Goal: Task Accomplishment & Management: Use online tool/utility

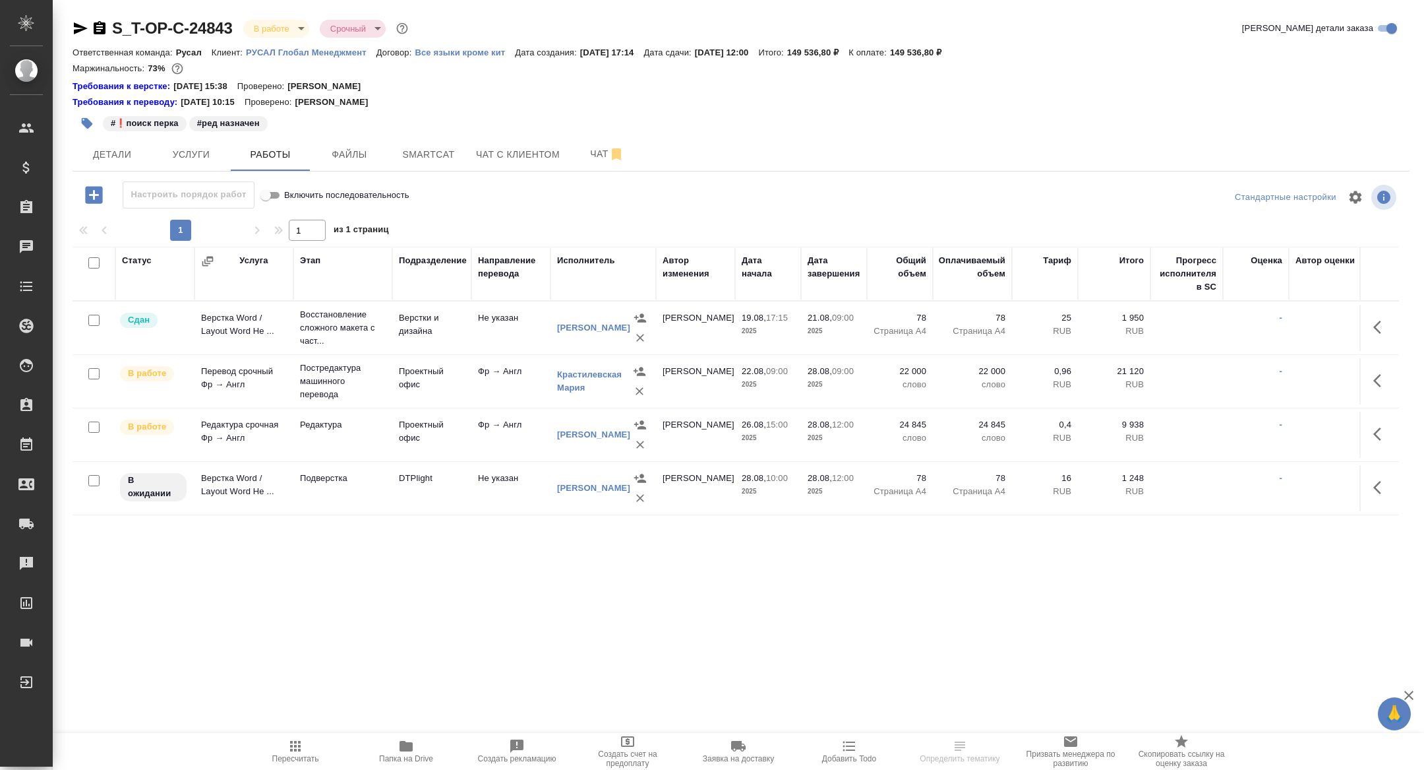
click at [100, 26] on icon "button" at bounding box center [100, 28] width 16 height 16
click at [1374, 380] on icon "button" at bounding box center [1382, 381] width 16 height 16
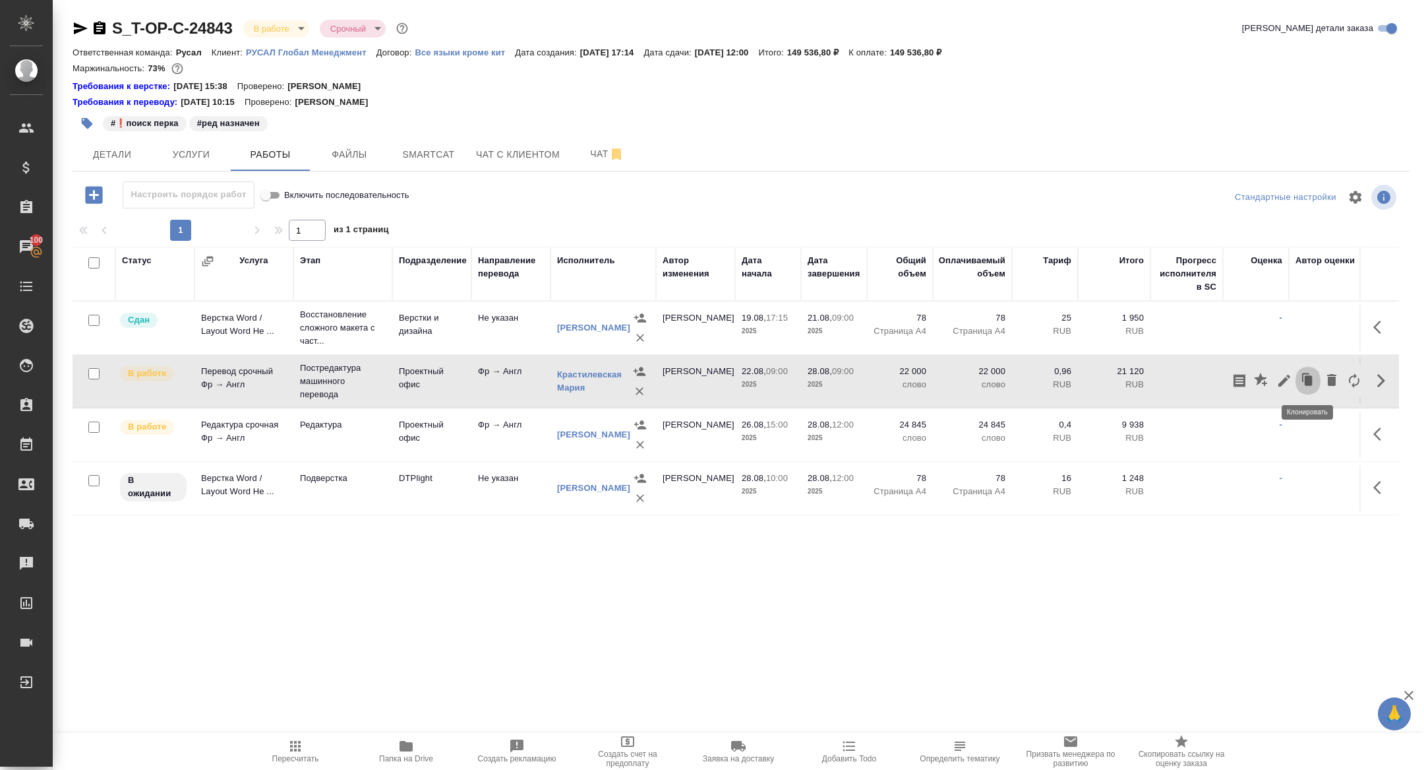
click at [1310, 377] on icon "button" at bounding box center [1309, 380] width 8 height 10
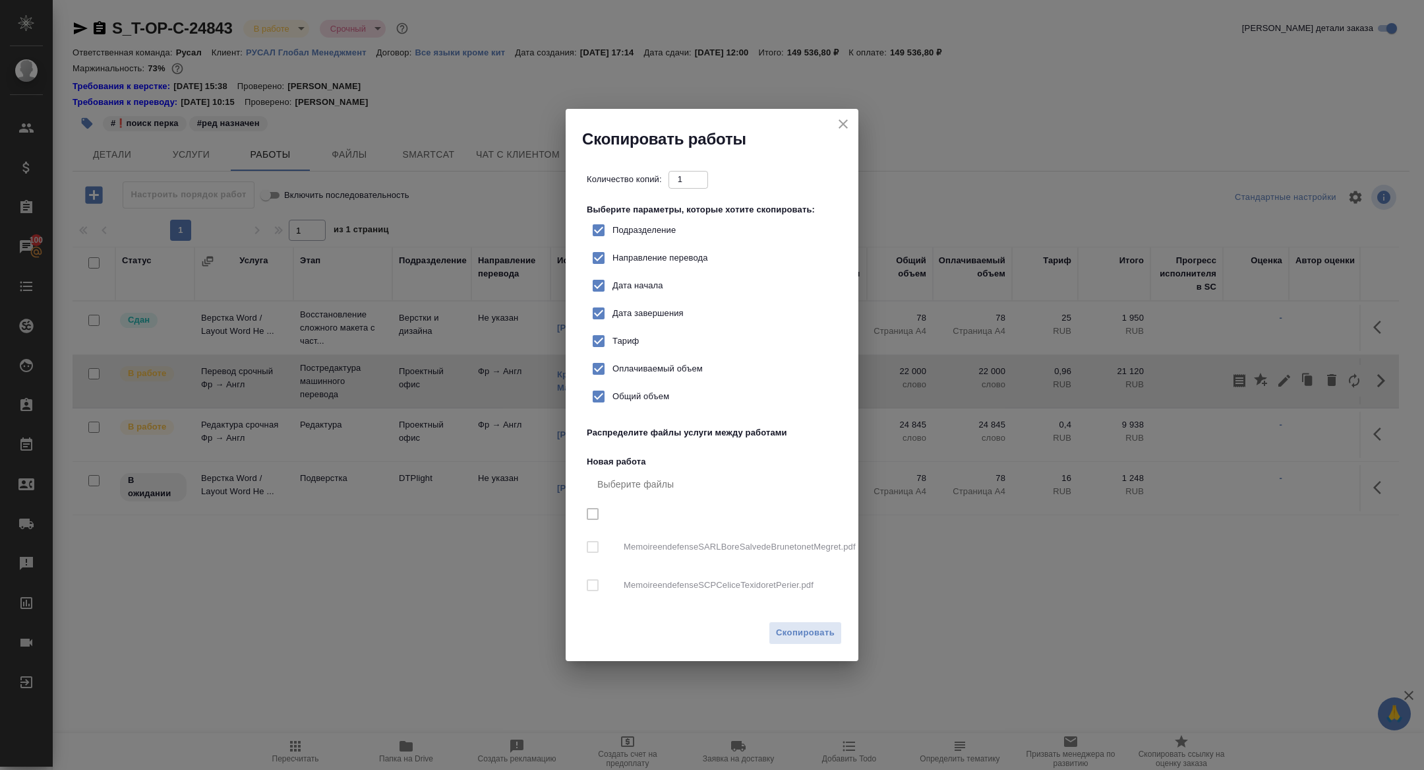
checkbox input "true"
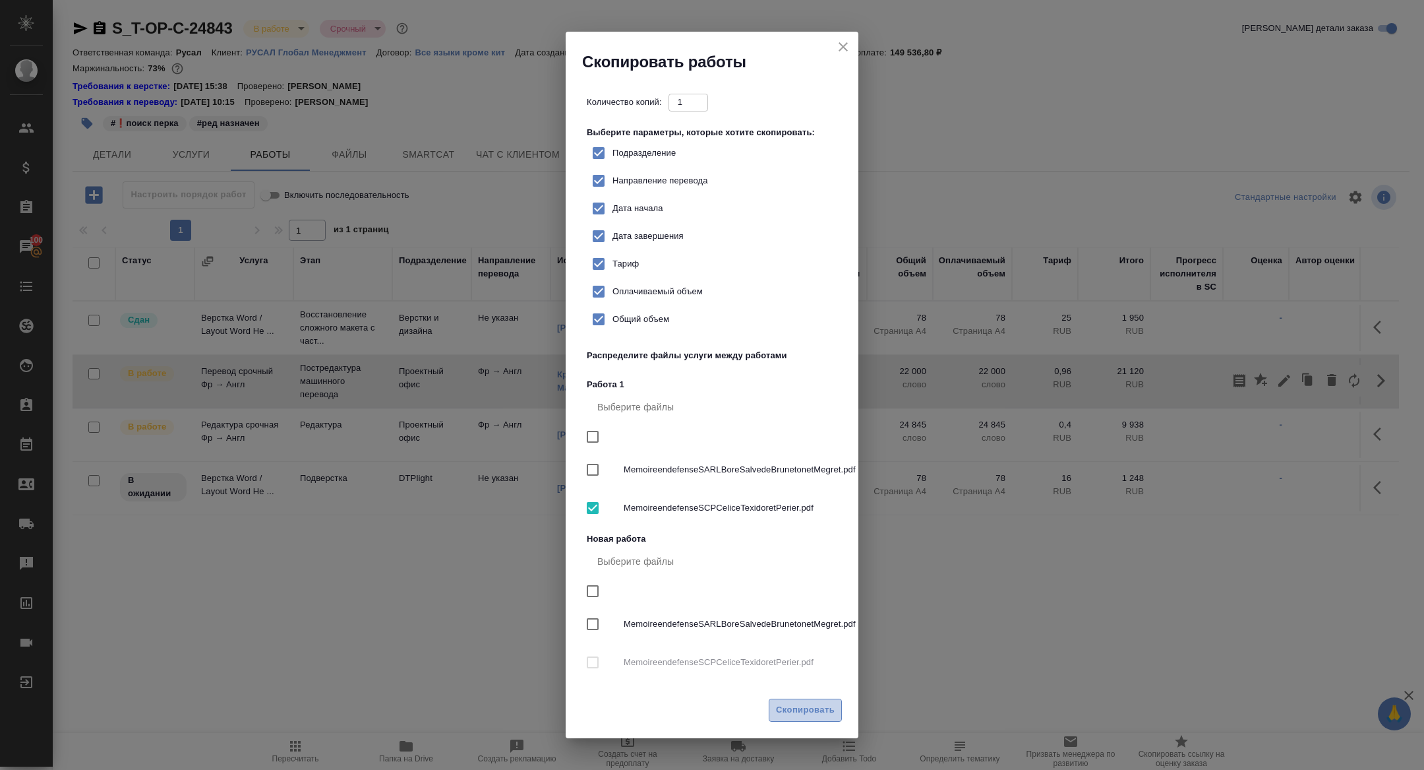
click at [807, 708] on span "Скопировать" at bounding box center [805, 709] width 59 height 15
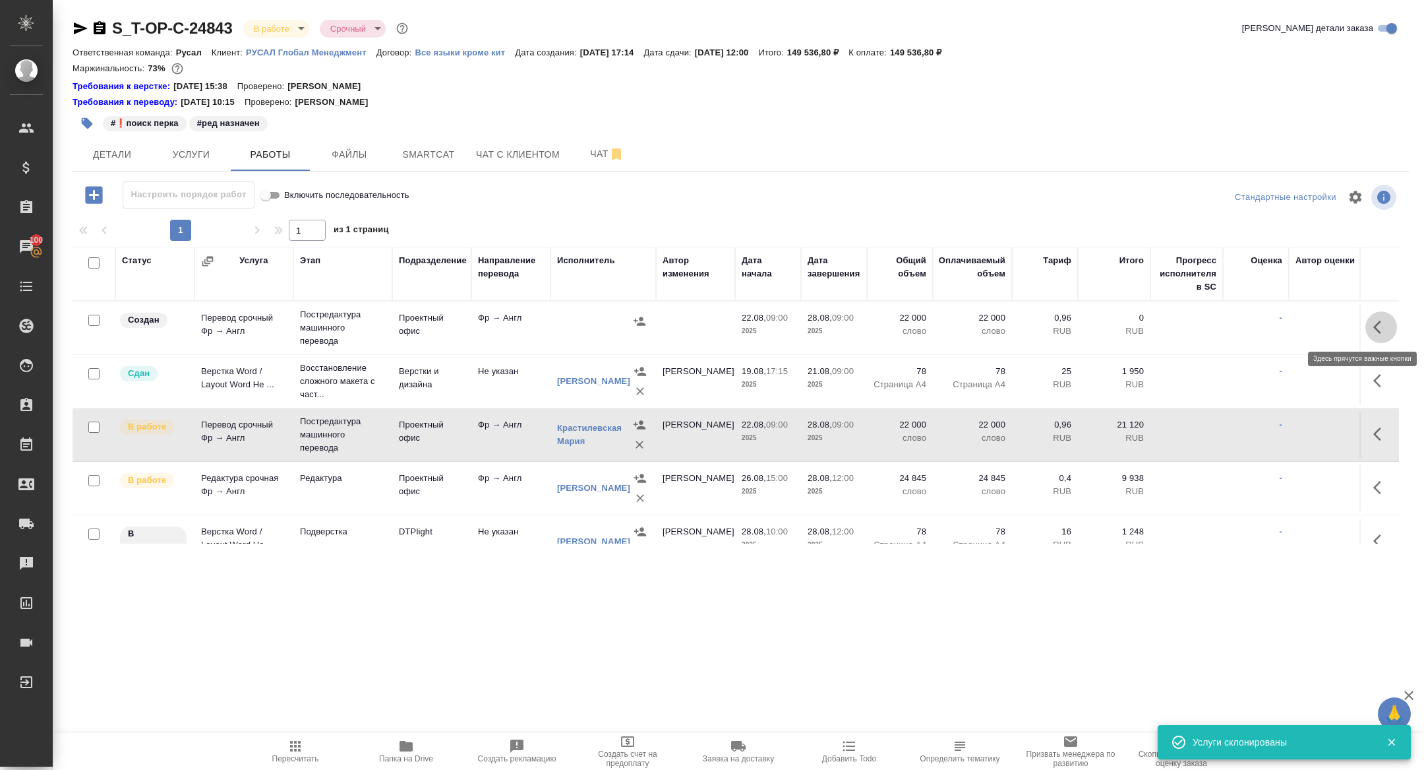
click at [1378, 326] on icon "button" at bounding box center [1382, 327] width 16 height 16
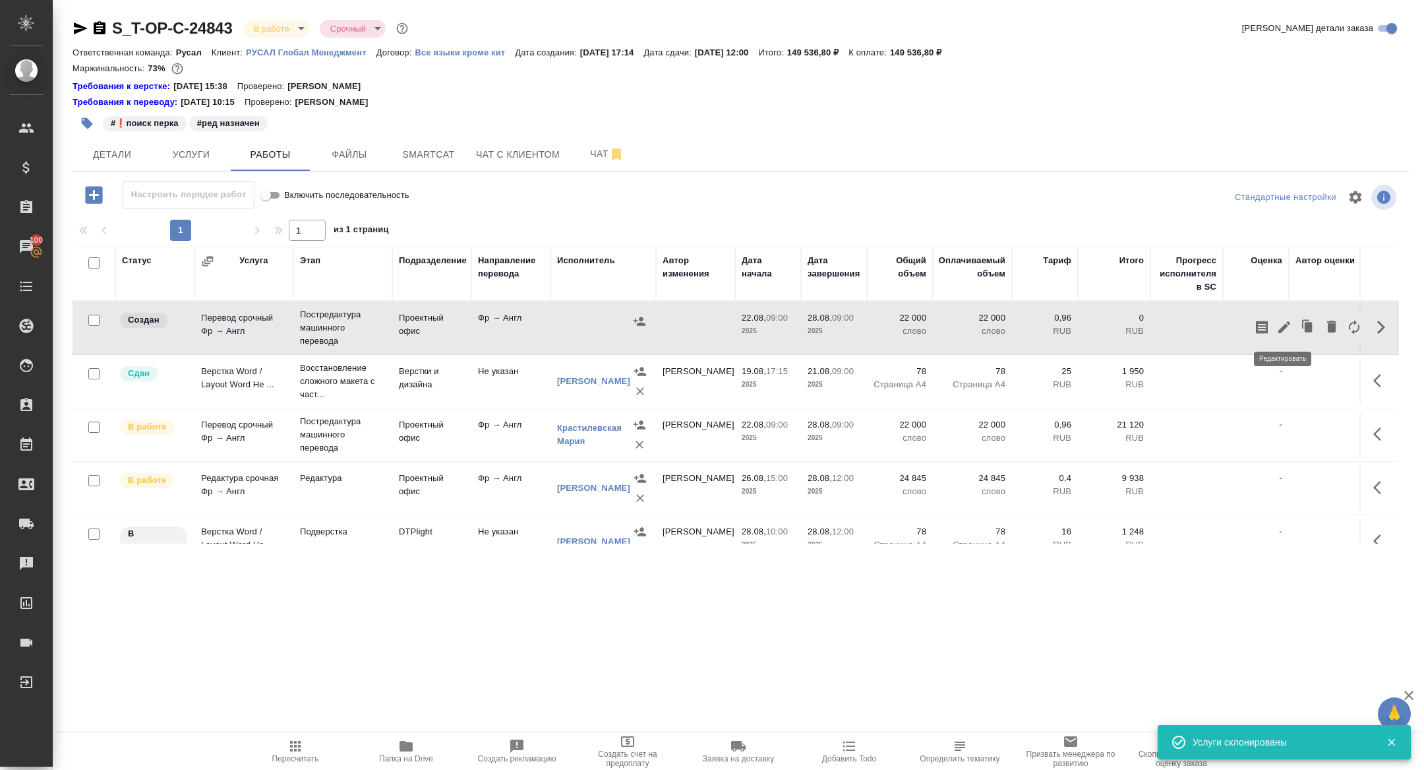
click at [1289, 328] on icon "button" at bounding box center [1285, 327] width 16 height 16
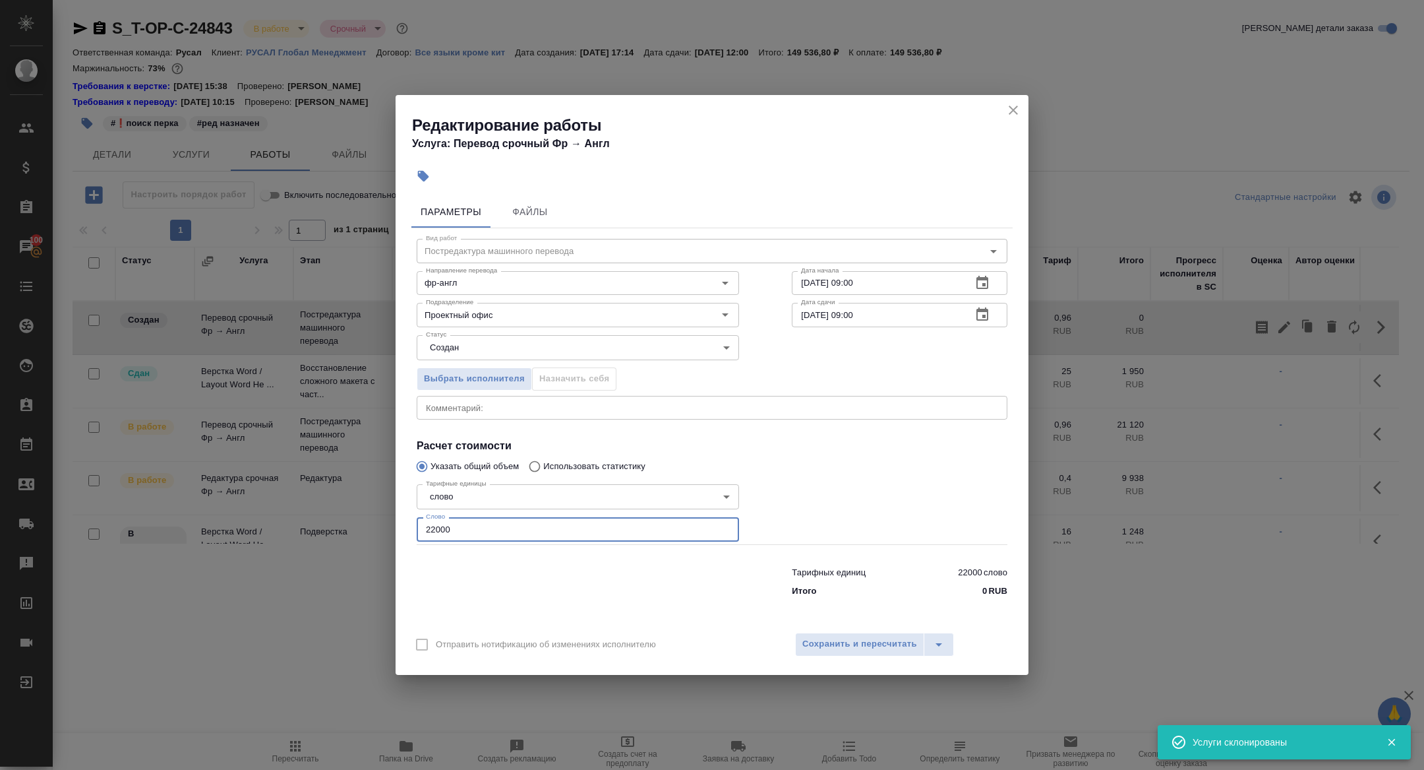
drag, startPoint x: 430, startPoint y: 530, endPoint x: 410, endPoint y: 530, distance: 19.8
click at [421, 530] on input "22000" at bounding box center [578, 529] width 322 height 24
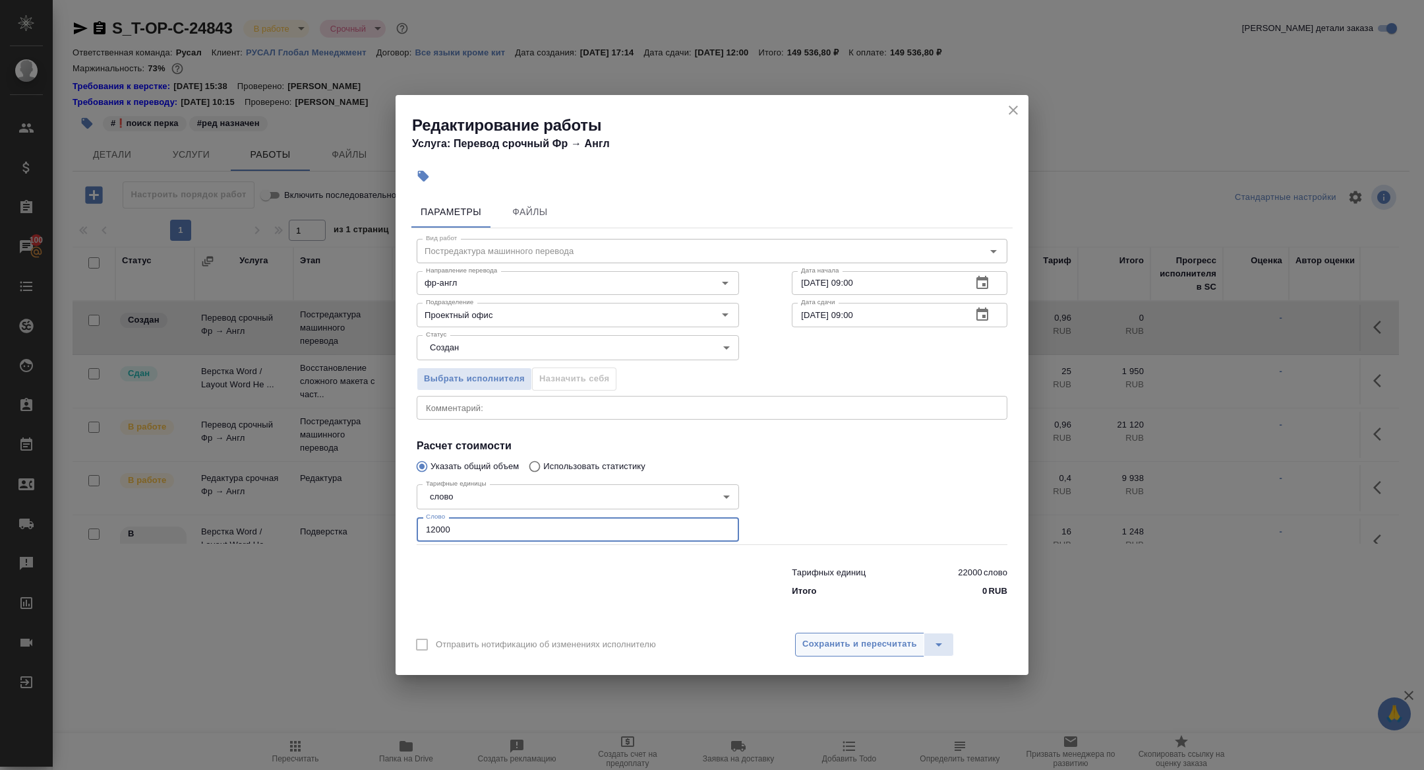
type input "12000"
click at [847, 636] on button "Сохранить и пересчитать" at bounding box center [859, 644] width 129 height 24
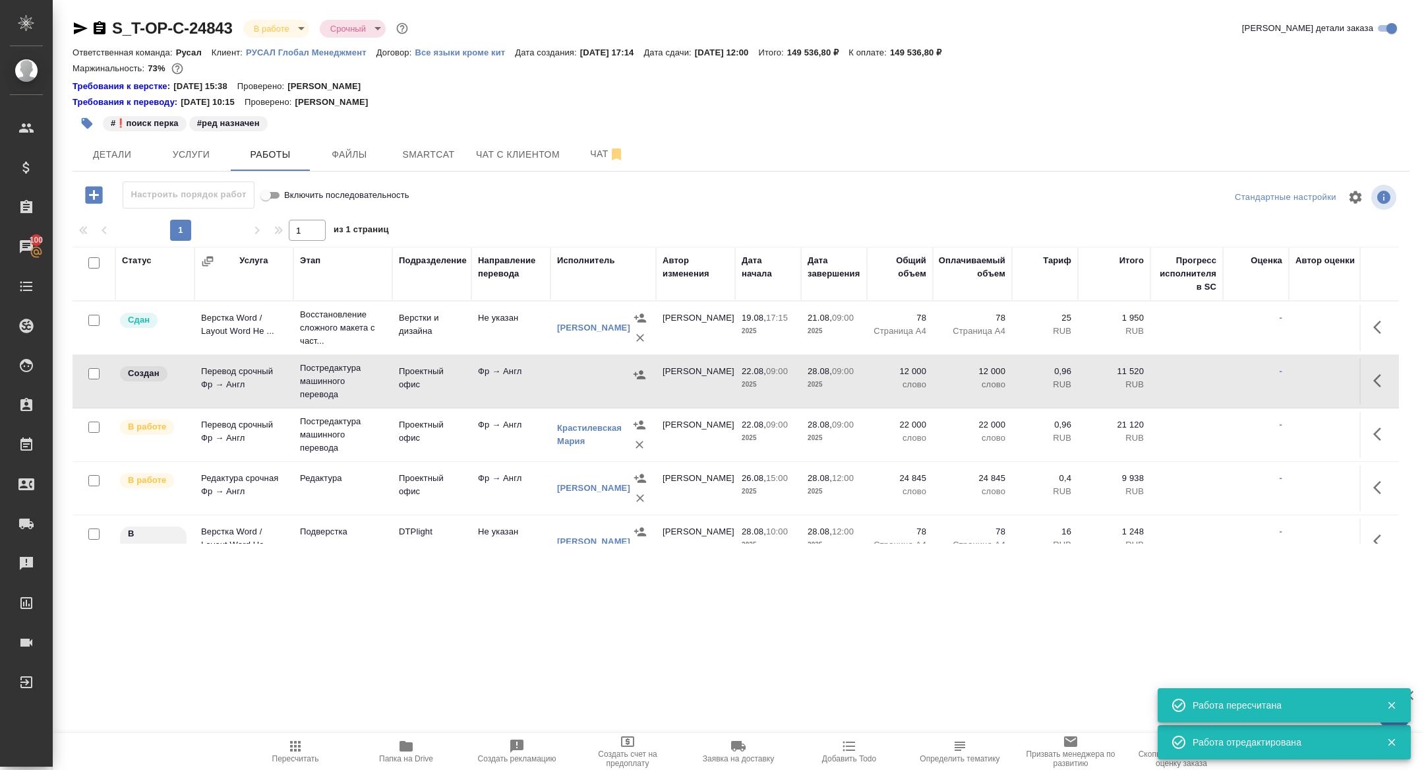
click at [1385, 384] on icon "button" at bounding box center [1382, 381] width 16 height 16
click at [1280, 379] on icon "button" at bounding box center [1285, 381] width 16 height 16
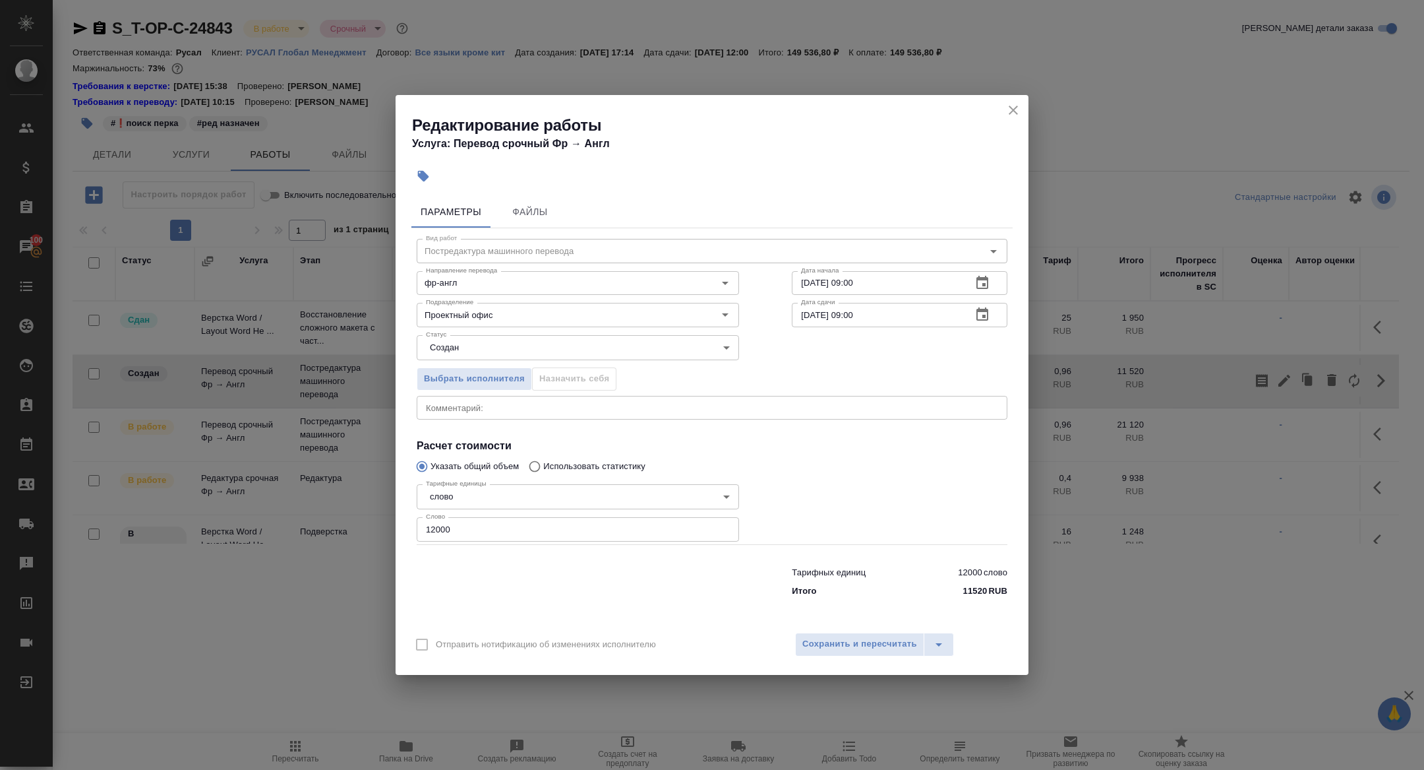
click at [988, 310] on icon "button" at bounding box center [983, 315] width 16 height 16
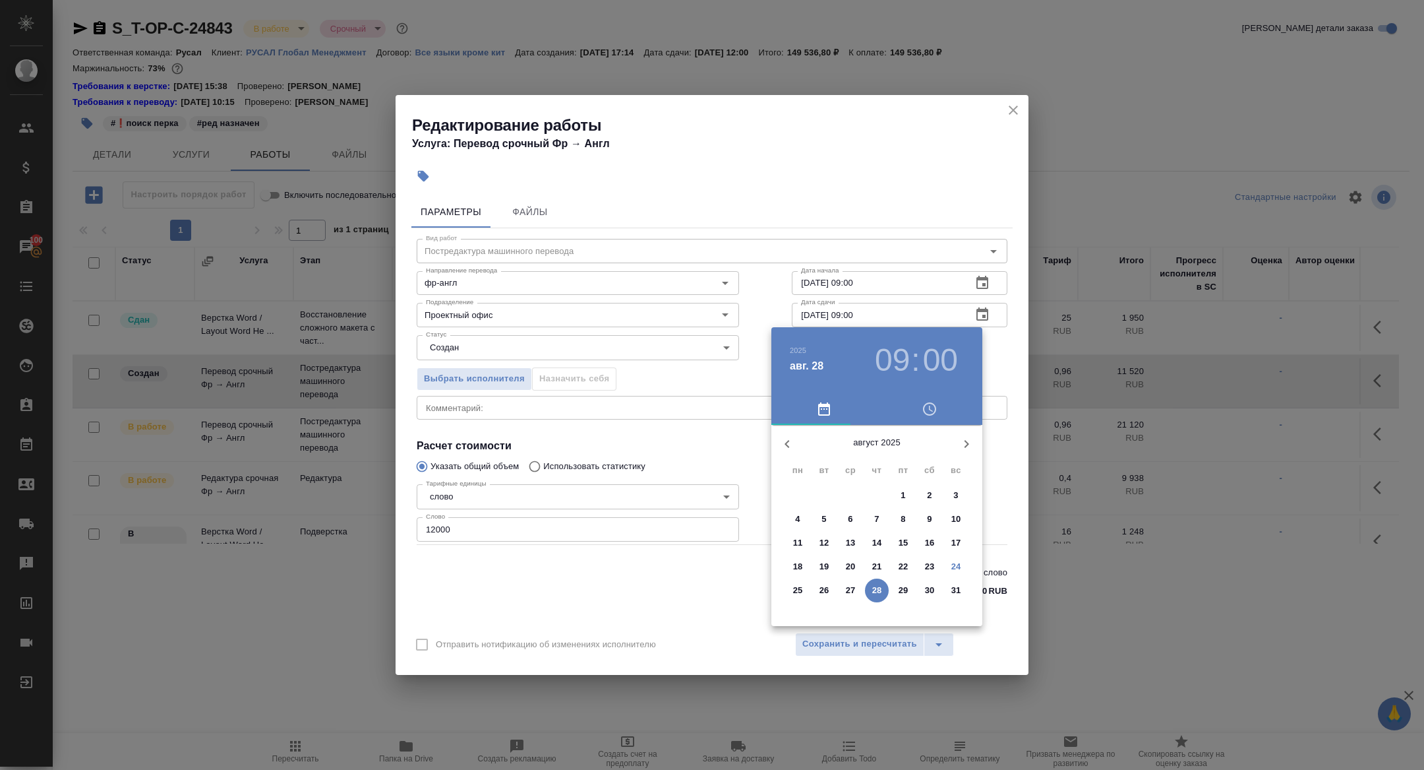
click at [801, 597] on button "25" at bounding box center [798, 590] width 24 height 24
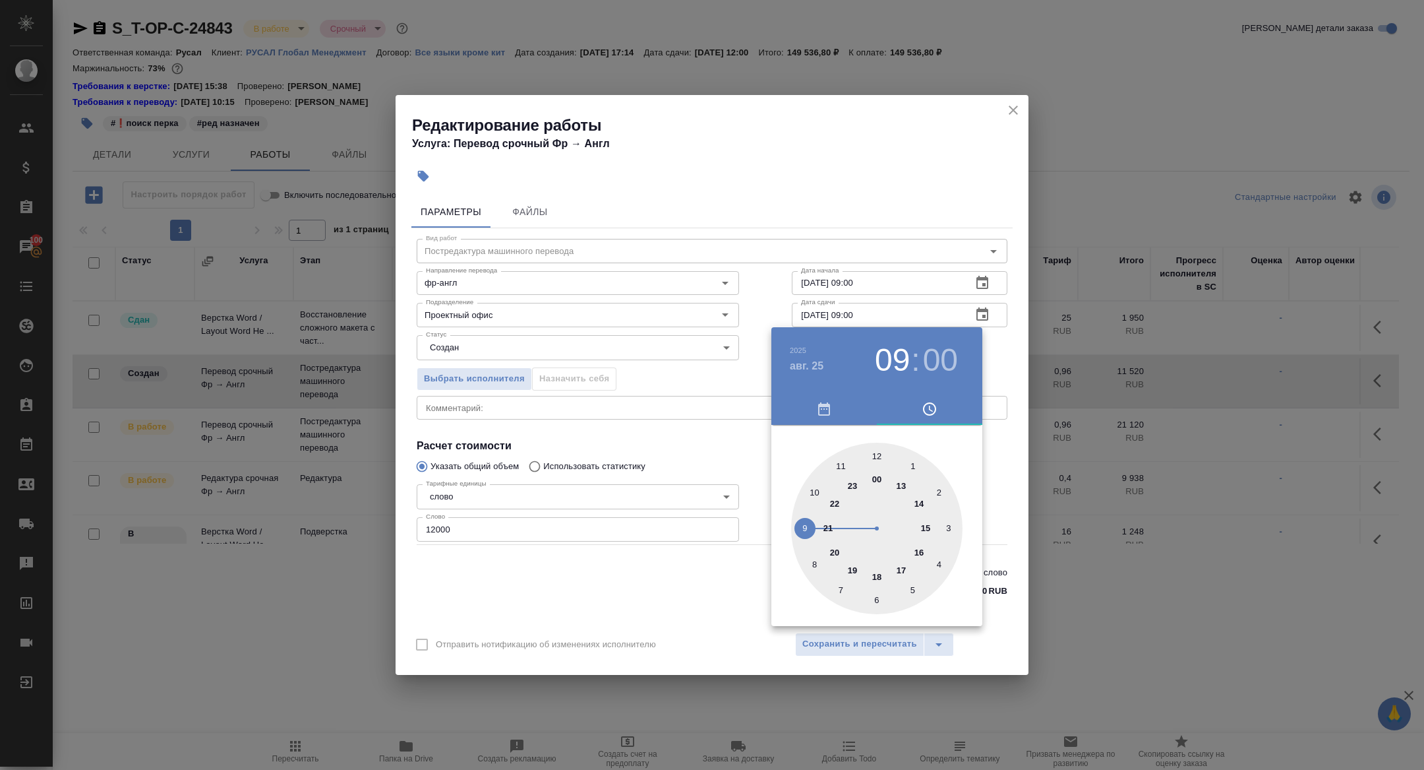
type input "[DATE] 11:00"
click at [839, 468] on div at bounding box center [876, 527] width 171 height 171
click at [596, 439] on div at bounding box center [712, 385] width 1424 height 770
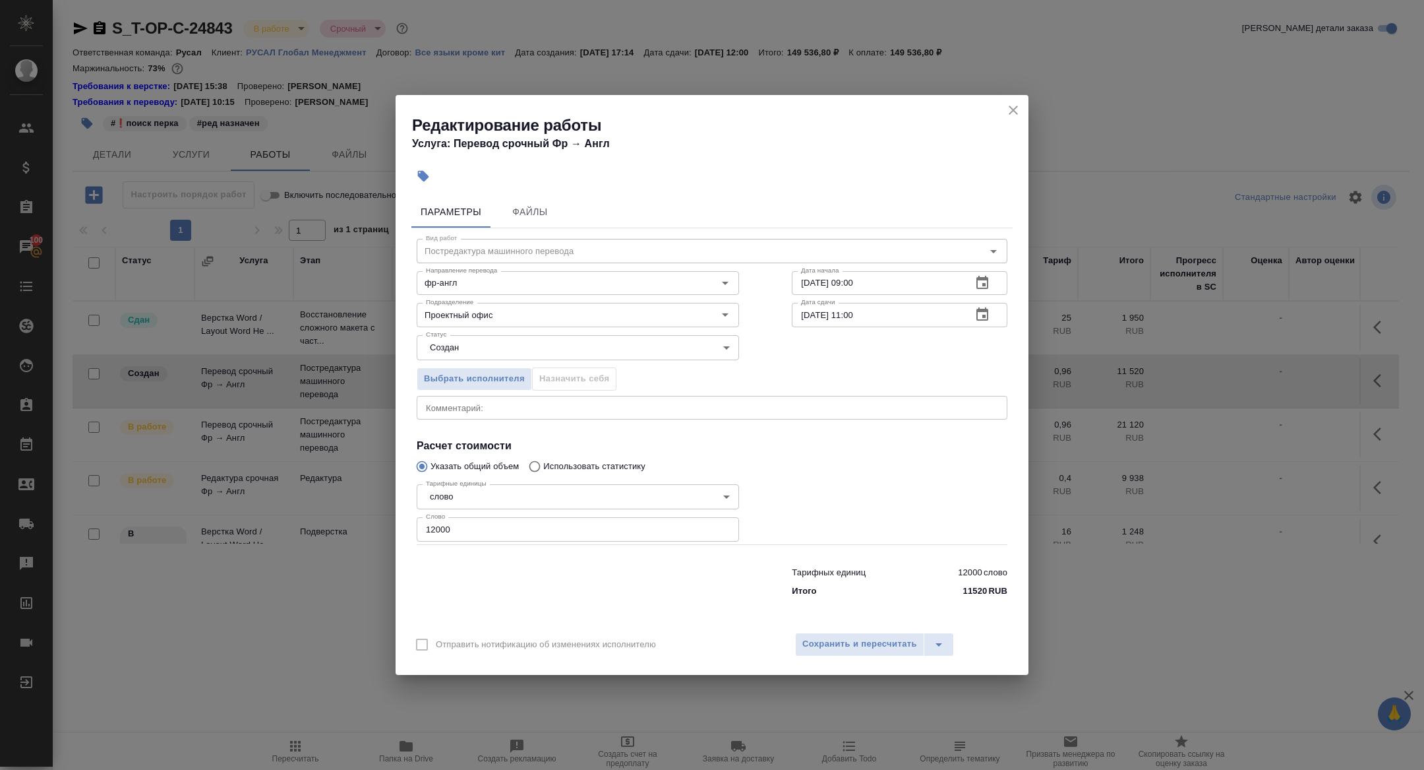
click at [981, 287] on icon "button" at bounding box center [983, 283] width 16 height 16
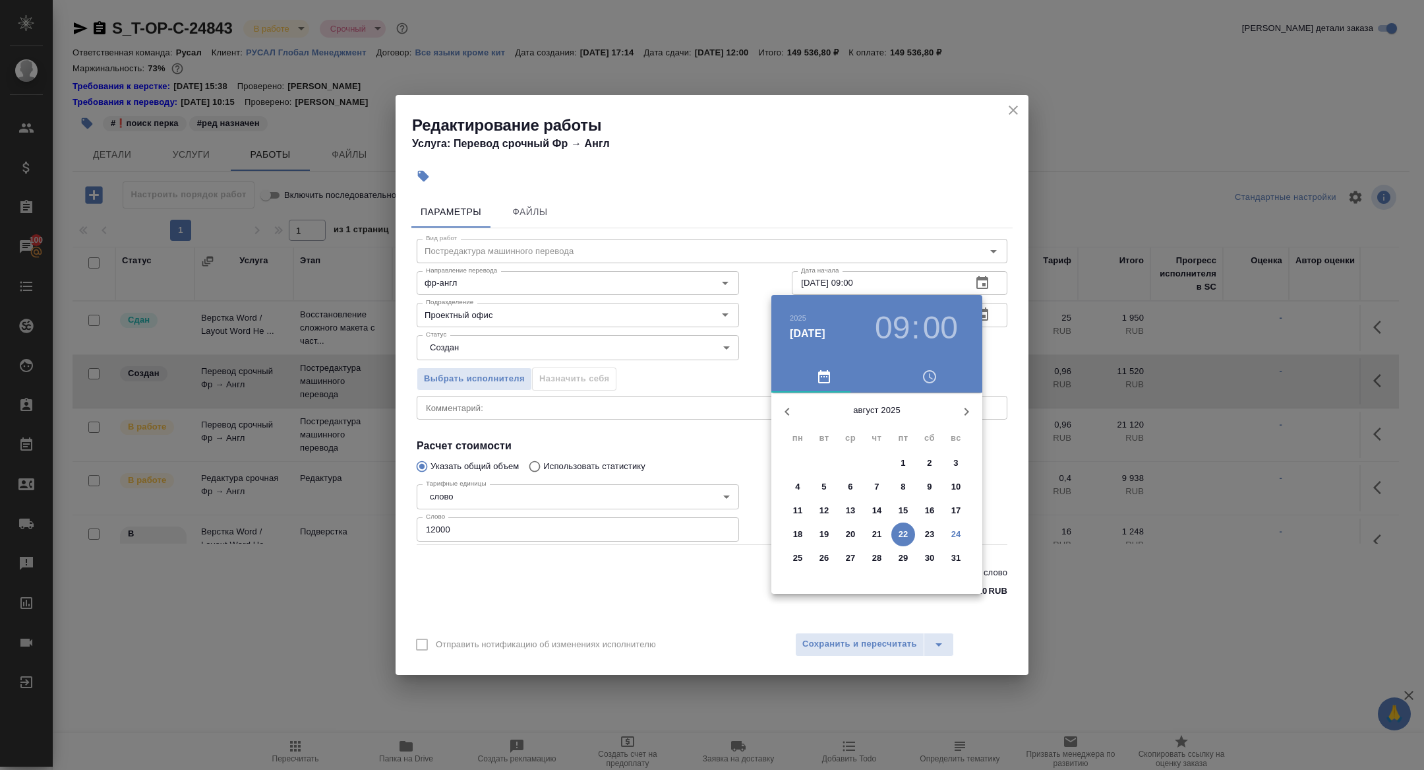
click at [955, 535] on p "24" at bounding box center [957, 534] width 10 height 13
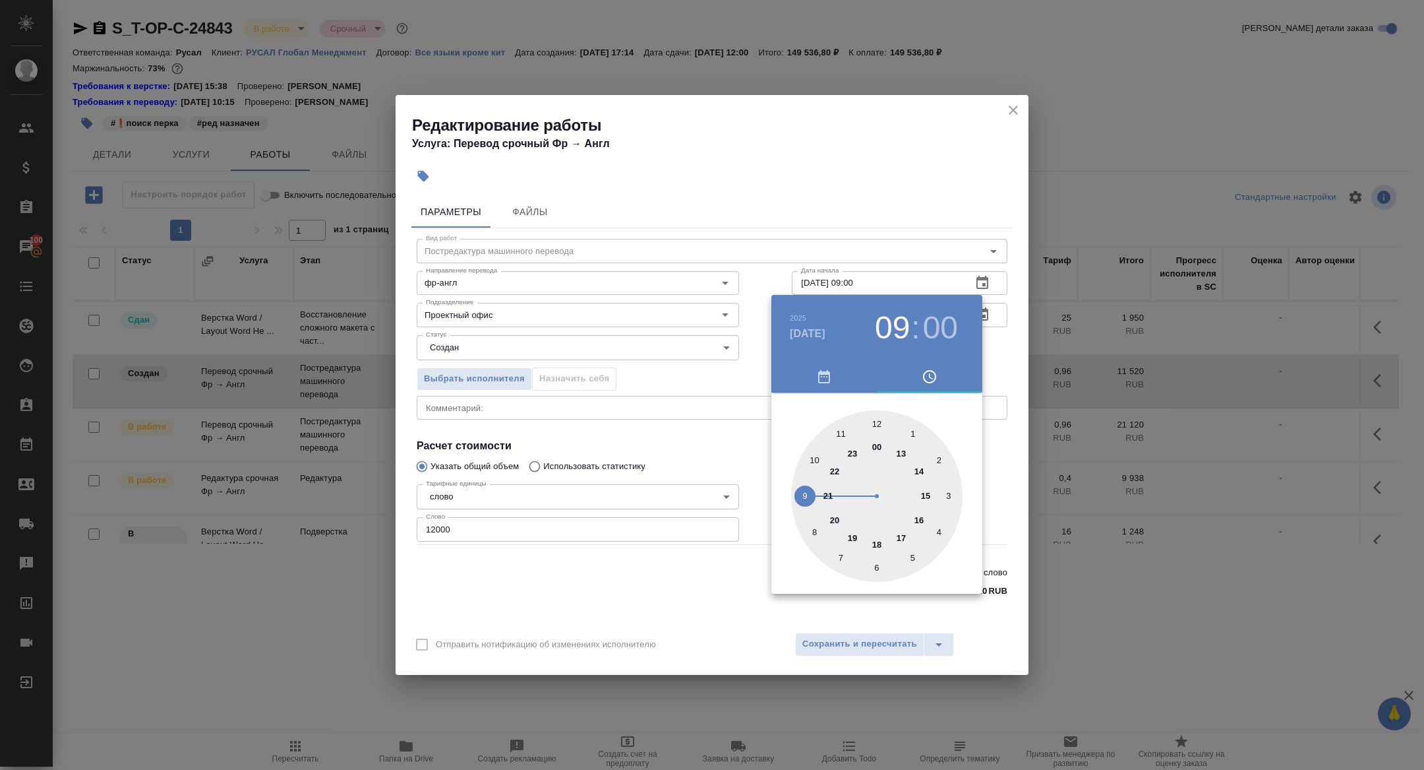
click at [878, 547] on div at bounding box center [876, 495] width 171 height 171
click at [885, 324] on h3 "18" at bounding box center [892, 327] width 35 height 37
click at [921, 518] on div at bounding box center [876, 495] width 171 height 171
type input "[DATE] 16:00"
click at [725, 397] on div at bounding box center [712, 385] width 1424 height 770
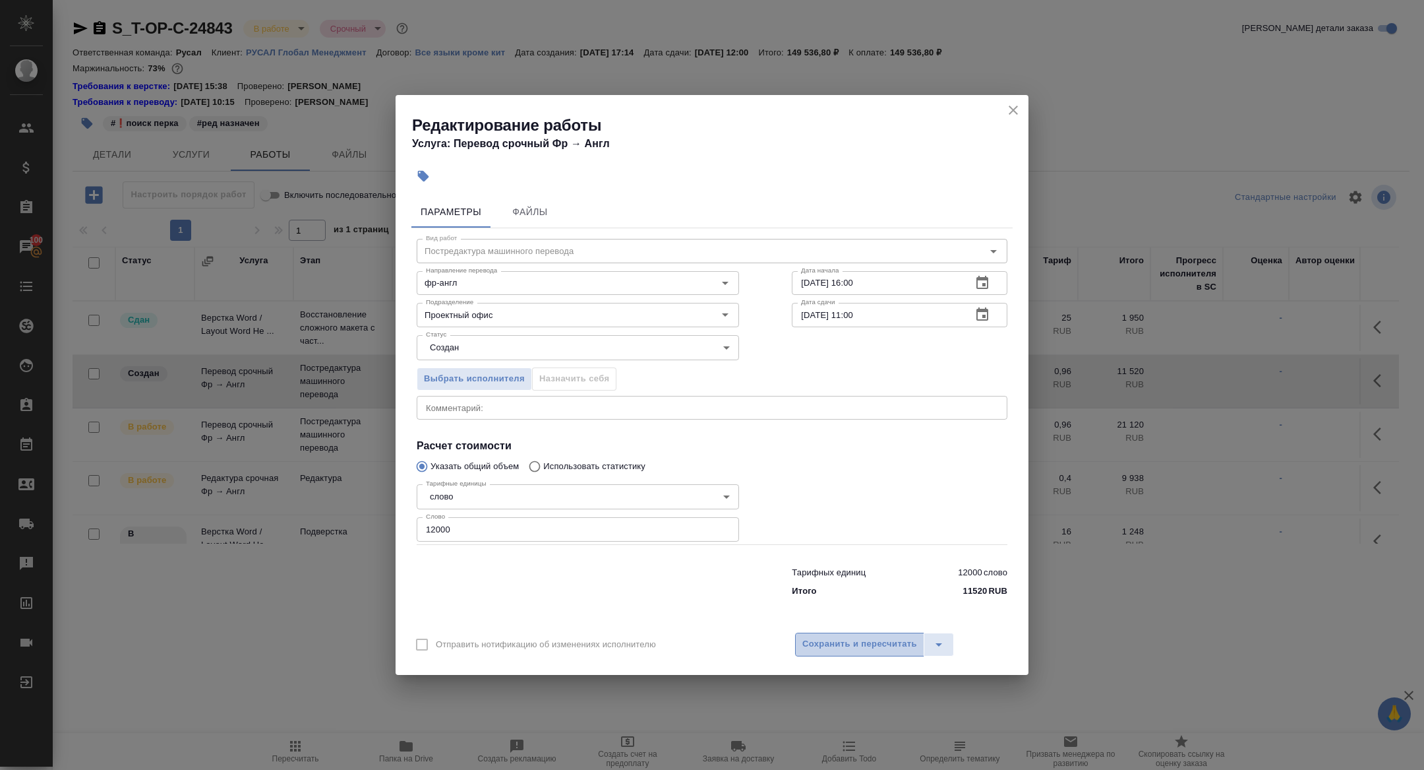
click at [847, 644] on span "Сохранить и пересчитать" at bounding box center [860, 643] width 115 height 15
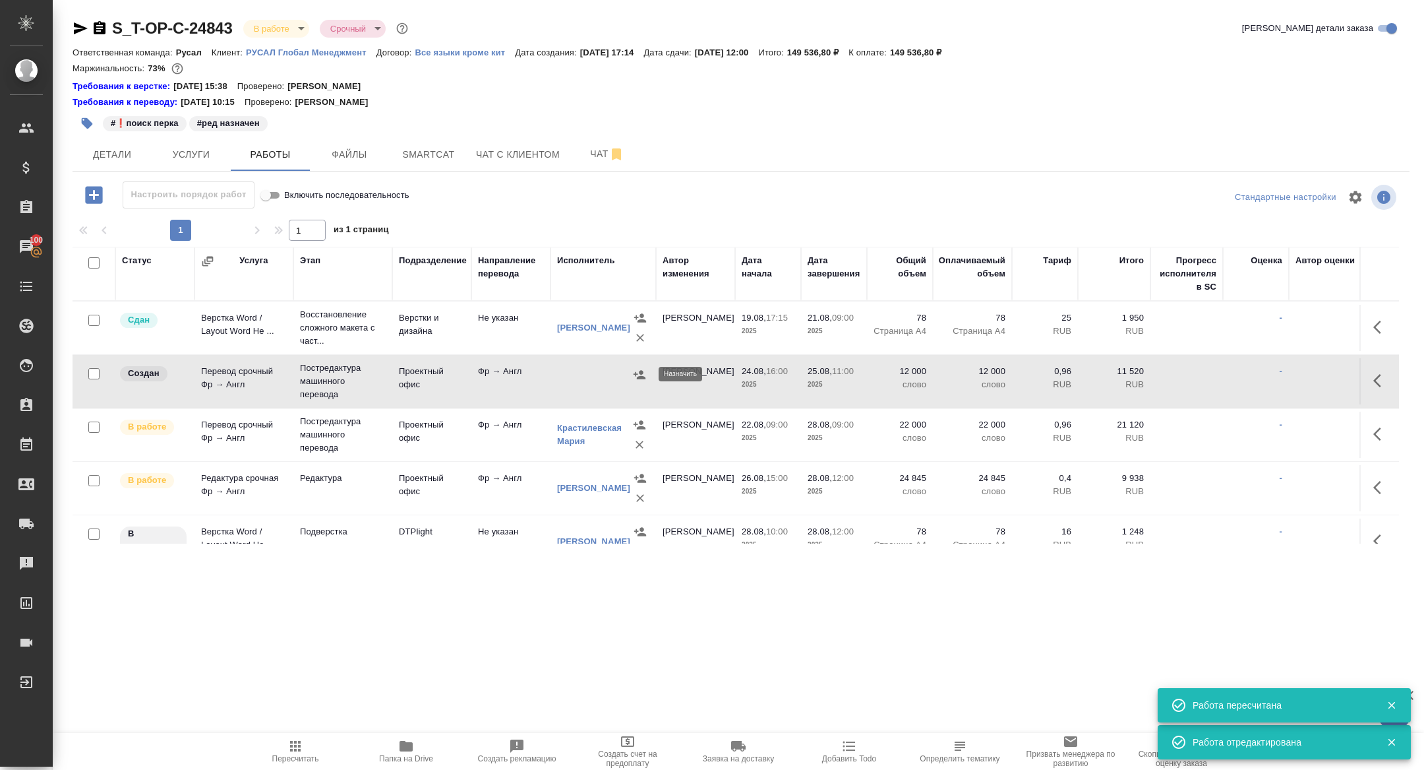
click at [639, 377] on icon "button" at bounding box center [640, 374] width 12 height 9
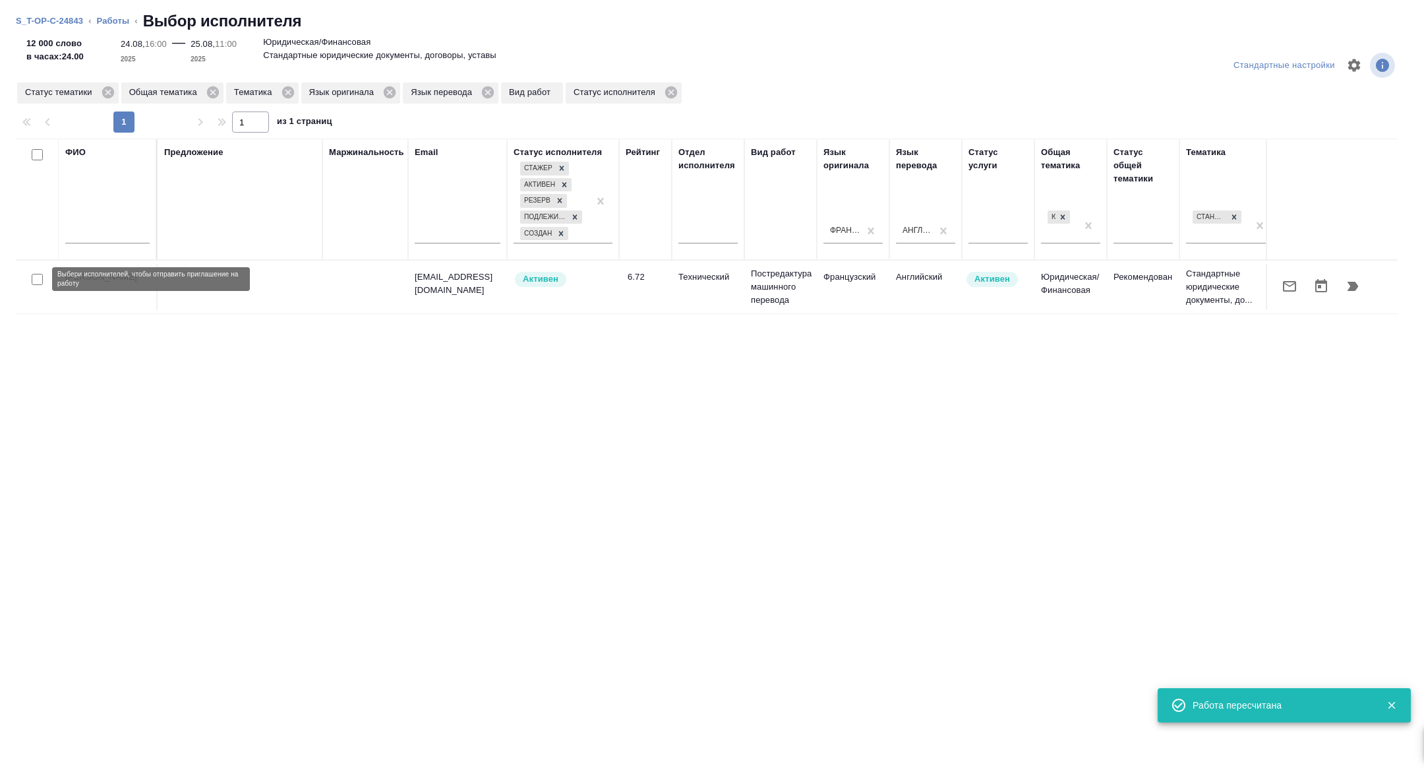
click at [37, 279] on input "checkbox" at bounding box center [37, 279] width 11 height 11
checkbox input "true"
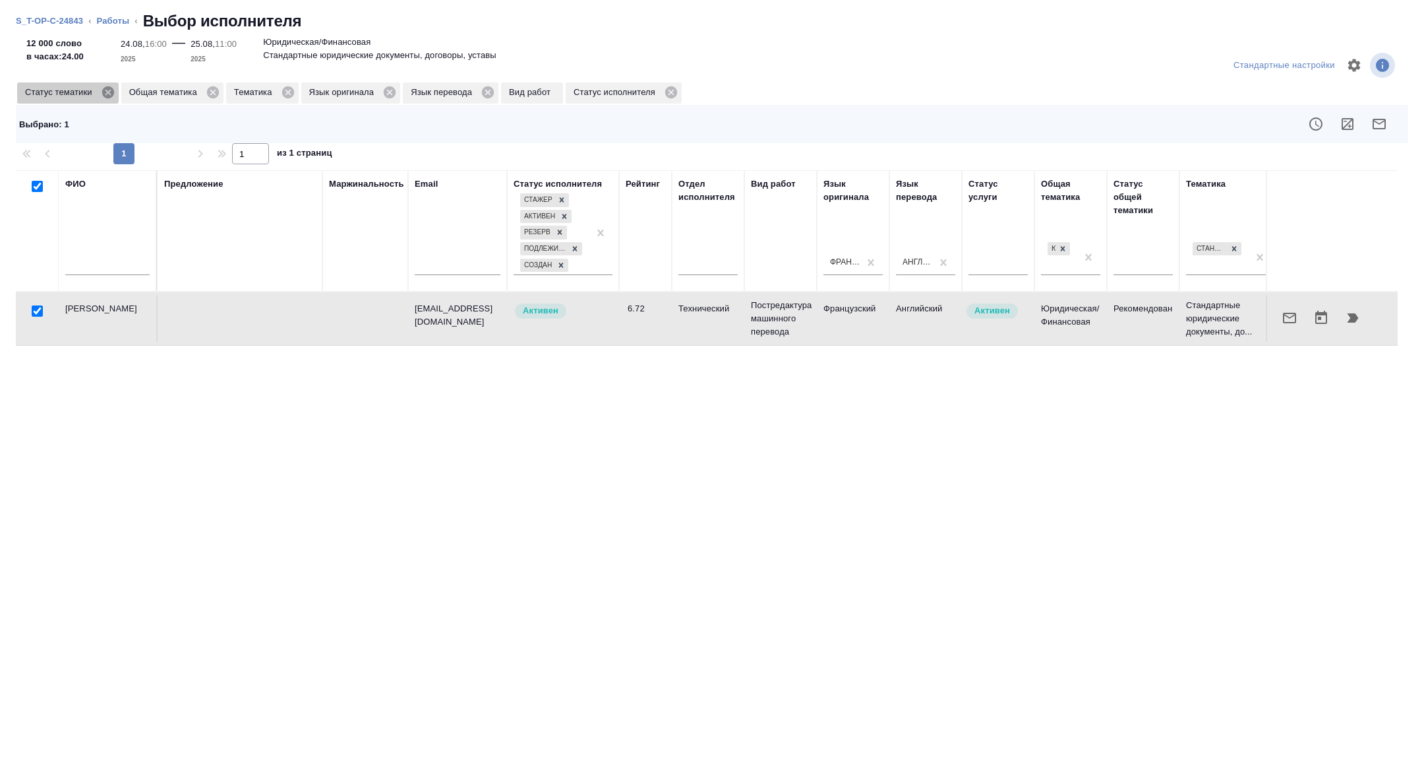
click at [107, 91] on icon at bounding box center [108, 92] width 12 height 12
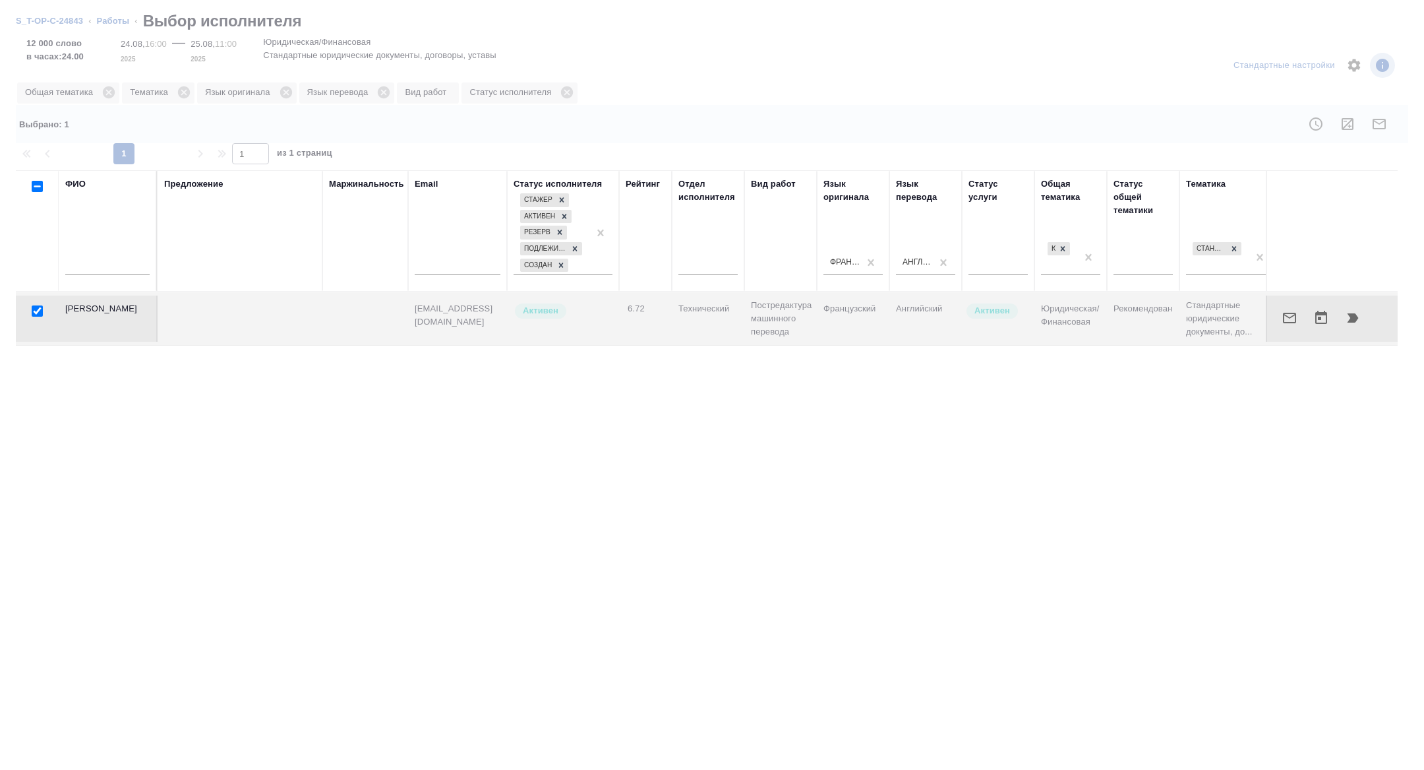
checkbox input "false"
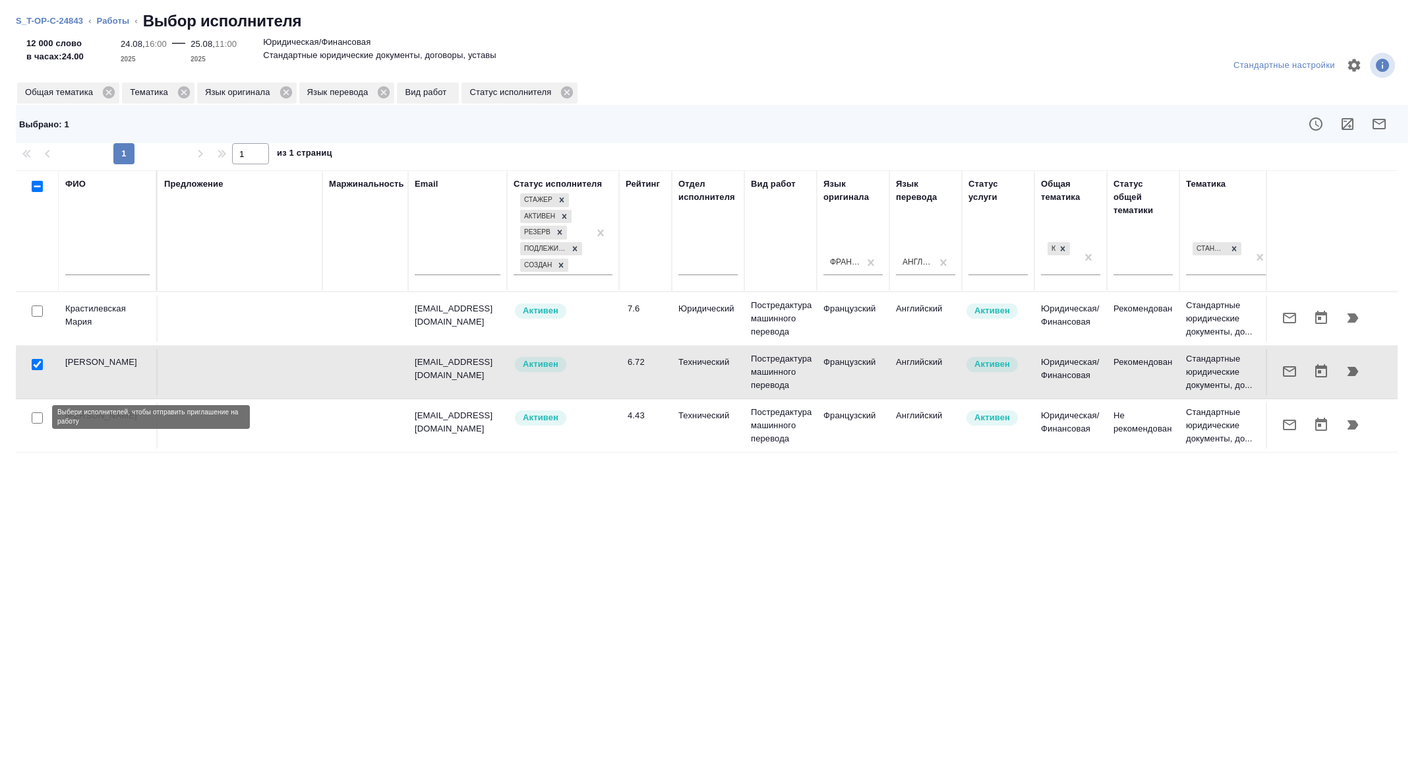
click at [40, 421] on input "checkbox" at bounding box center [37, 417] width 11 height 11
checkbox input "true"
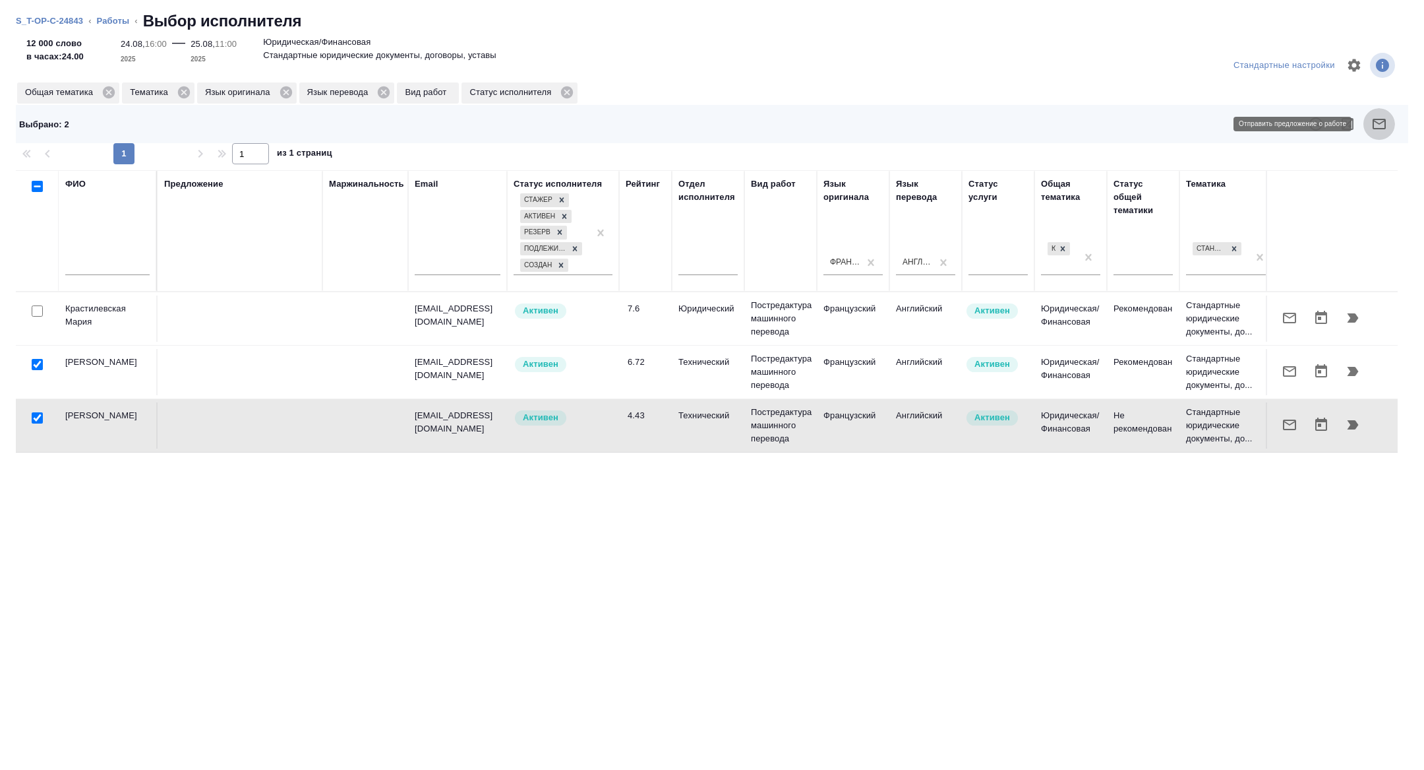
click at [1378, 133] on button "button" at bounding box center [1380, 124] width 32 height 32
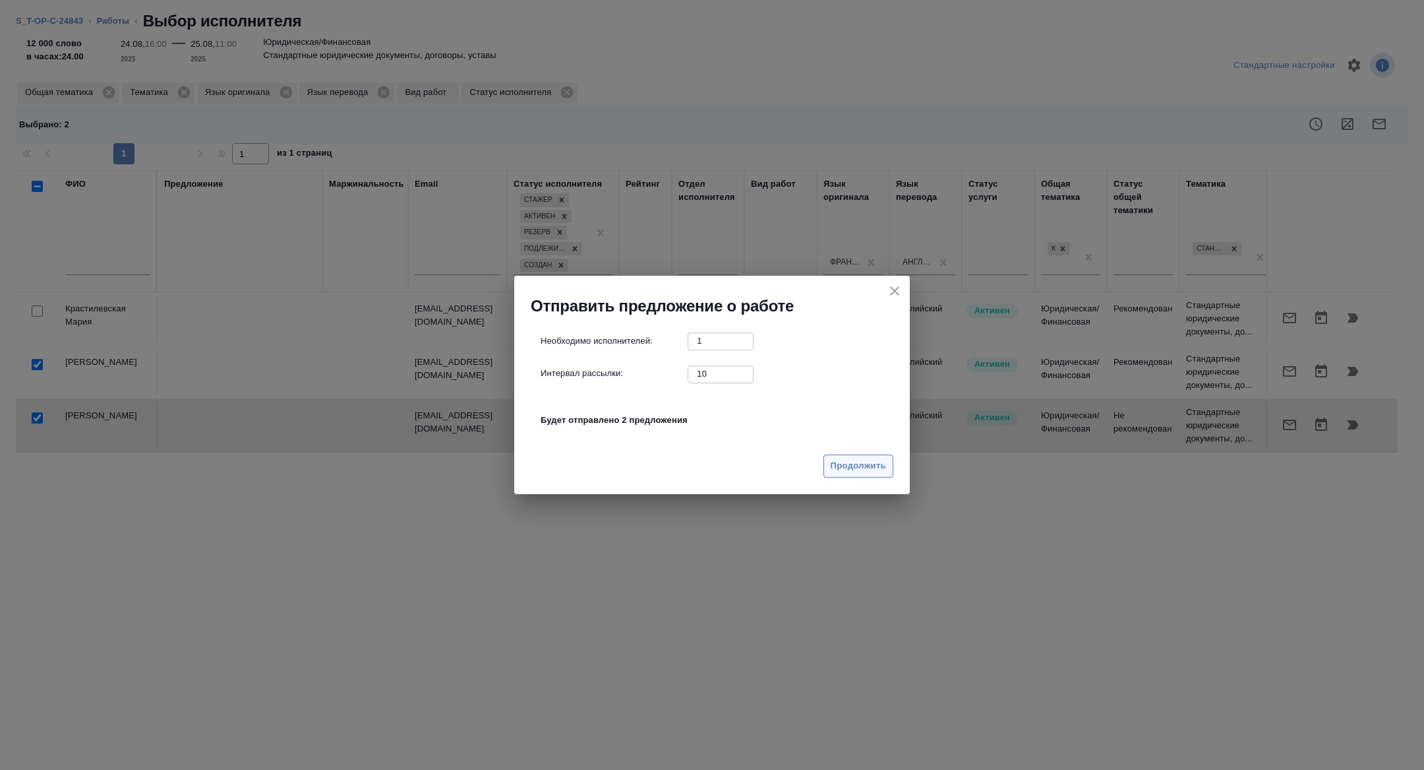
click at [863, 459] on span "Продолжить" at bounding box center [858, 465] width 55 height 15
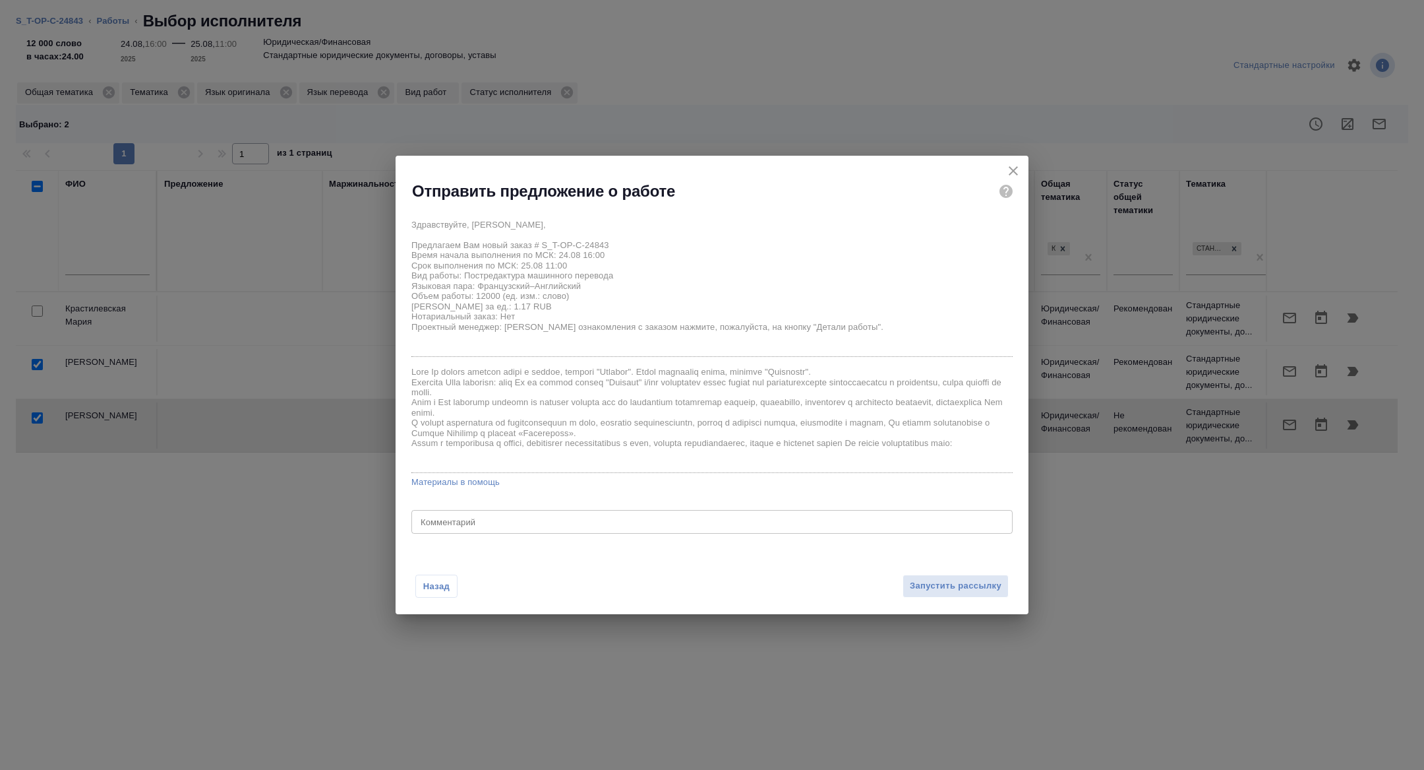
click at [634, 533] on div "Здравствуйте, [PERSON_NAME], Предлагаем Вам новый заказ # S_T-OP-C-24843 Время …" at bounding box center [711, 374] width 601 height 324
click at [621, 525] on textarea at bounding box center [712, 522] width 583 height 10
type textarea "п"
drag, startPoint x: 586, startPoint y: 523, endPoint x: 502, endPoint y: 523, distance: 83.7
click at [502, 523] on textarea "осталась половина,jxtym chjxysq" at bounding box center [712, 522] width 583 height 10
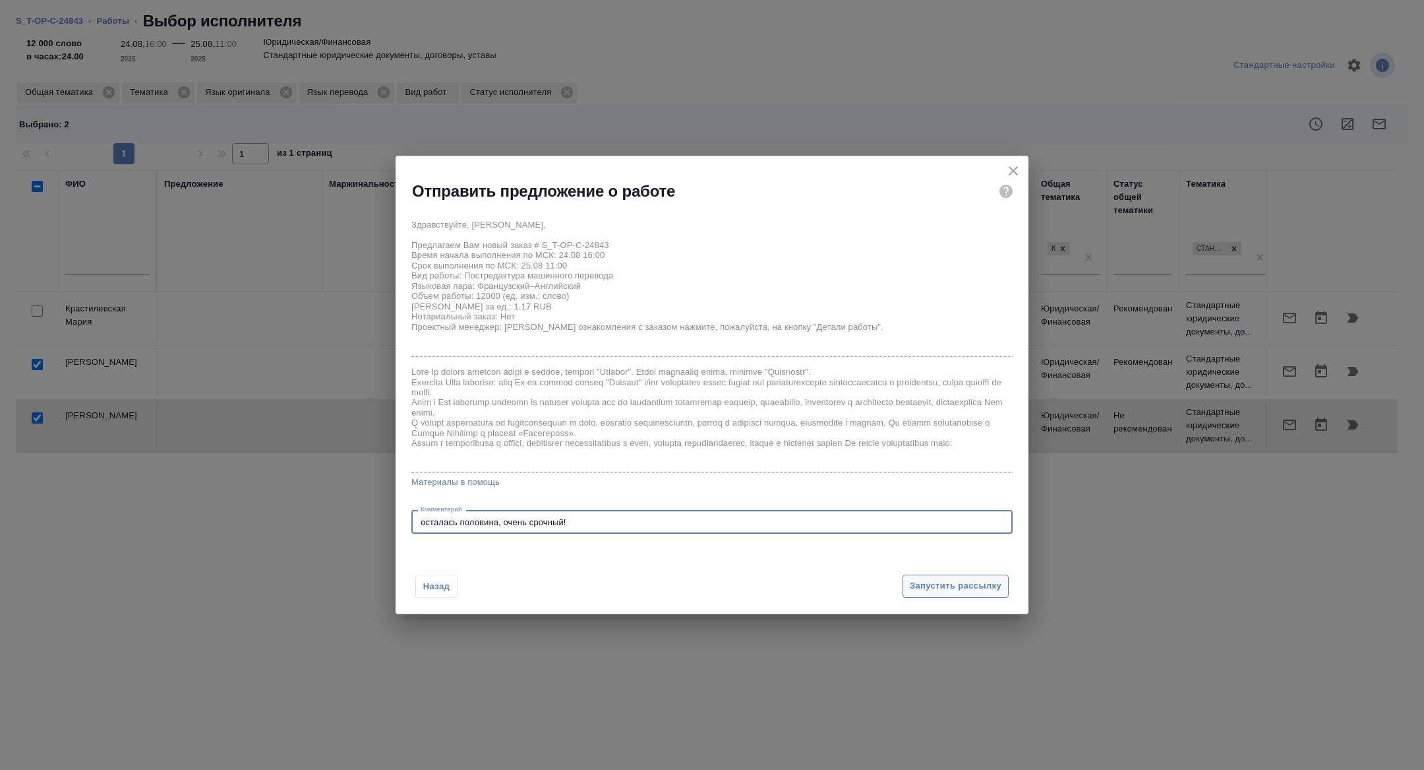
type textarea "осталась половина, очень срочный!"
click at [930, 580] on span "Запустить рассылку" at bounding box center [956, 585] width 92 height 15
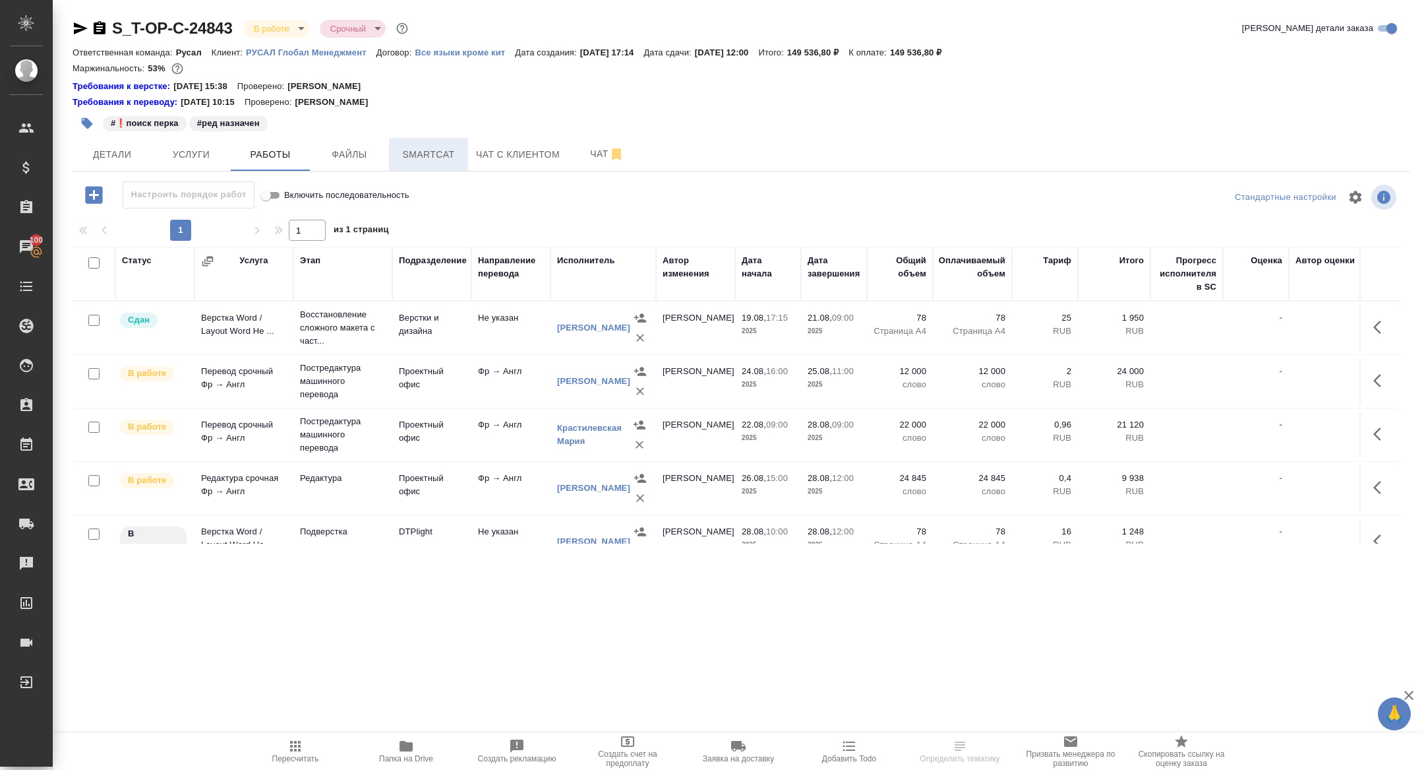
click at [428, 156] on span "Smartcat" at bounding box center [428, 154] width 63 height 16
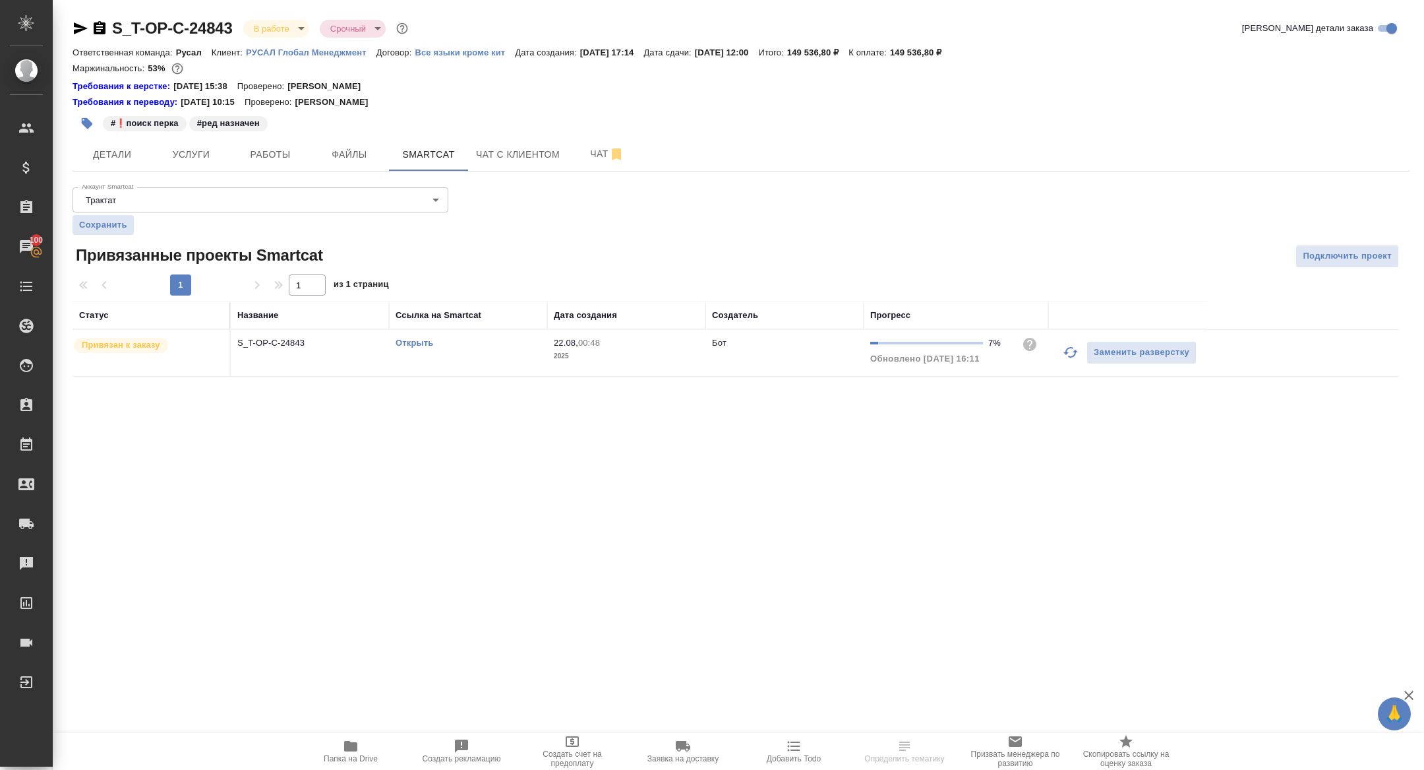
click at [411, 342] on link "Открыть" at bounding box center [415, 343] width 38 height 10
